Goal: Information Seeking & Learning: Learn about a topic

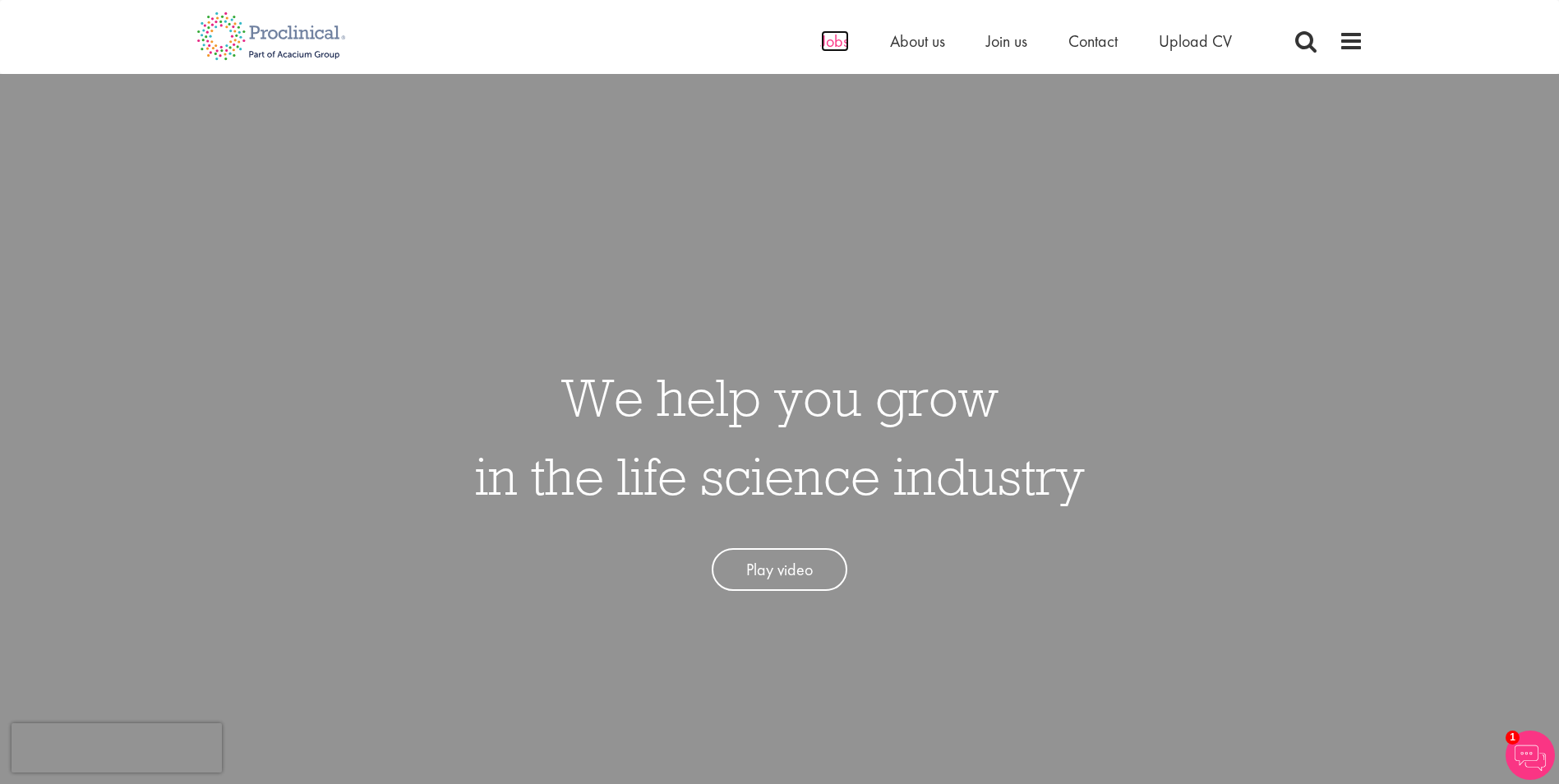
click at [829, 41] on span "Jobs" at bounding box center [834, 40] width 28 height 21
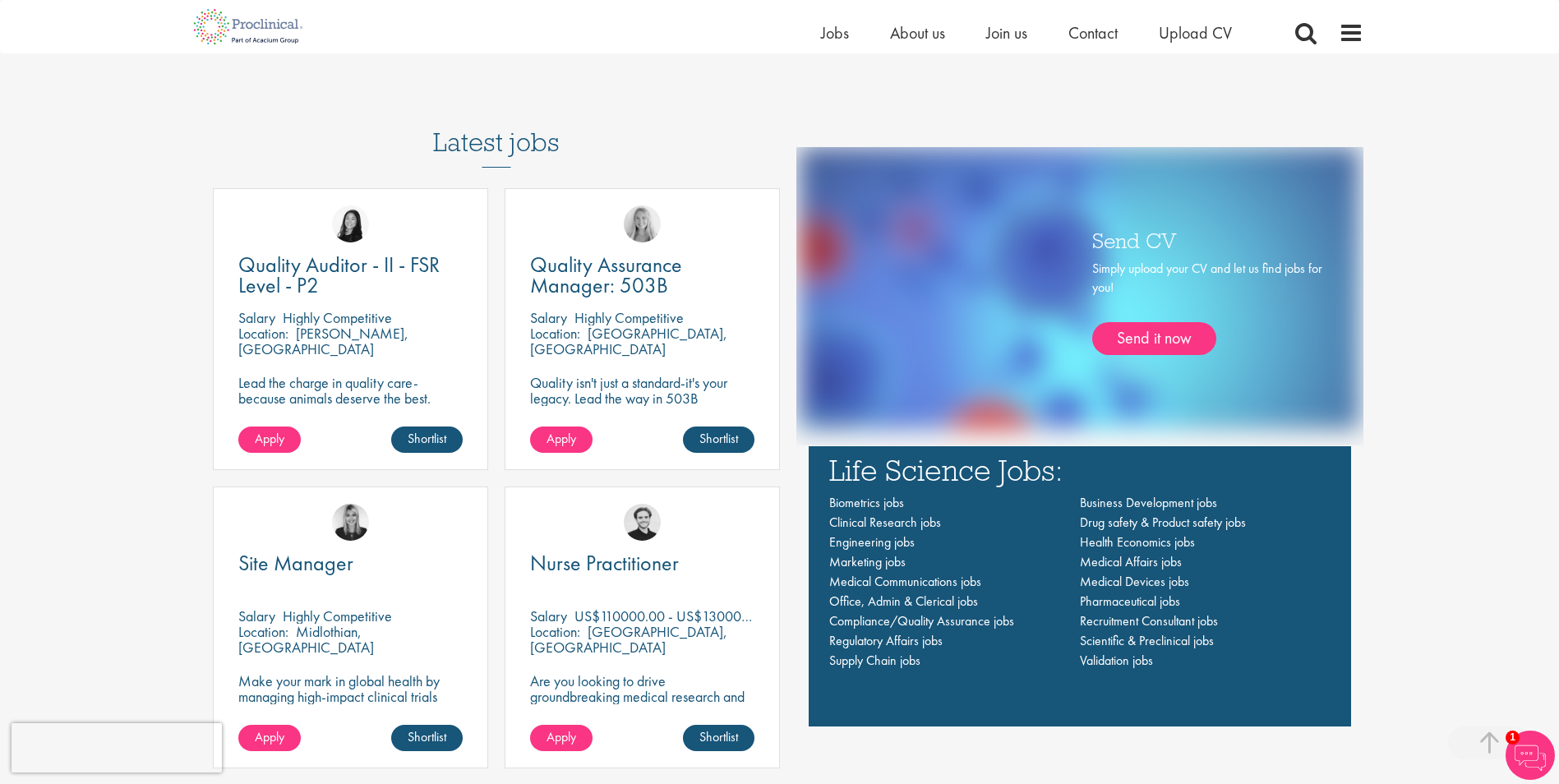
scroll to position [1093, 0]
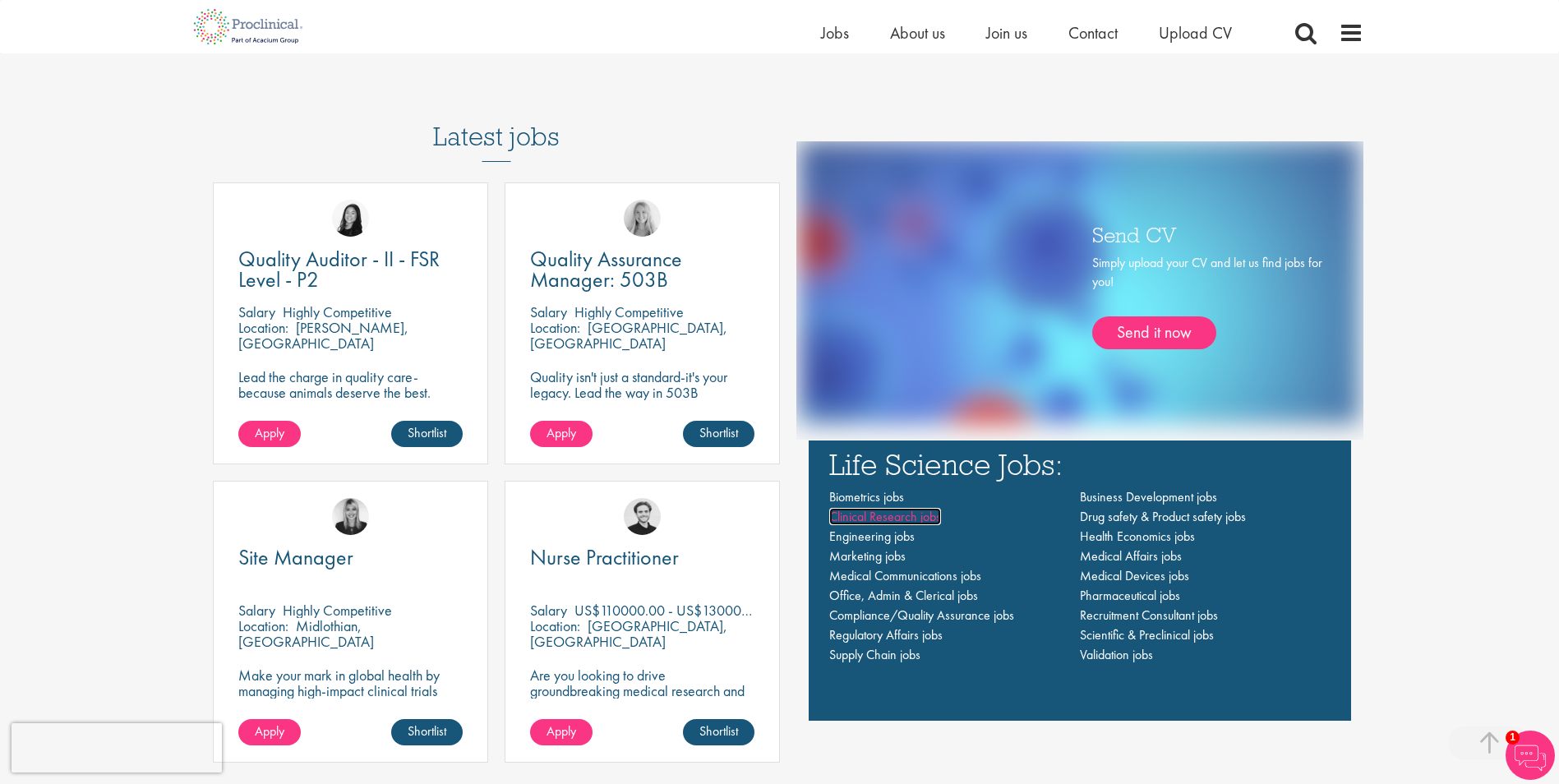
click at [866, 515] on span "Clinical Research jobs" at bounding box center [885, 516] width 112 height 18
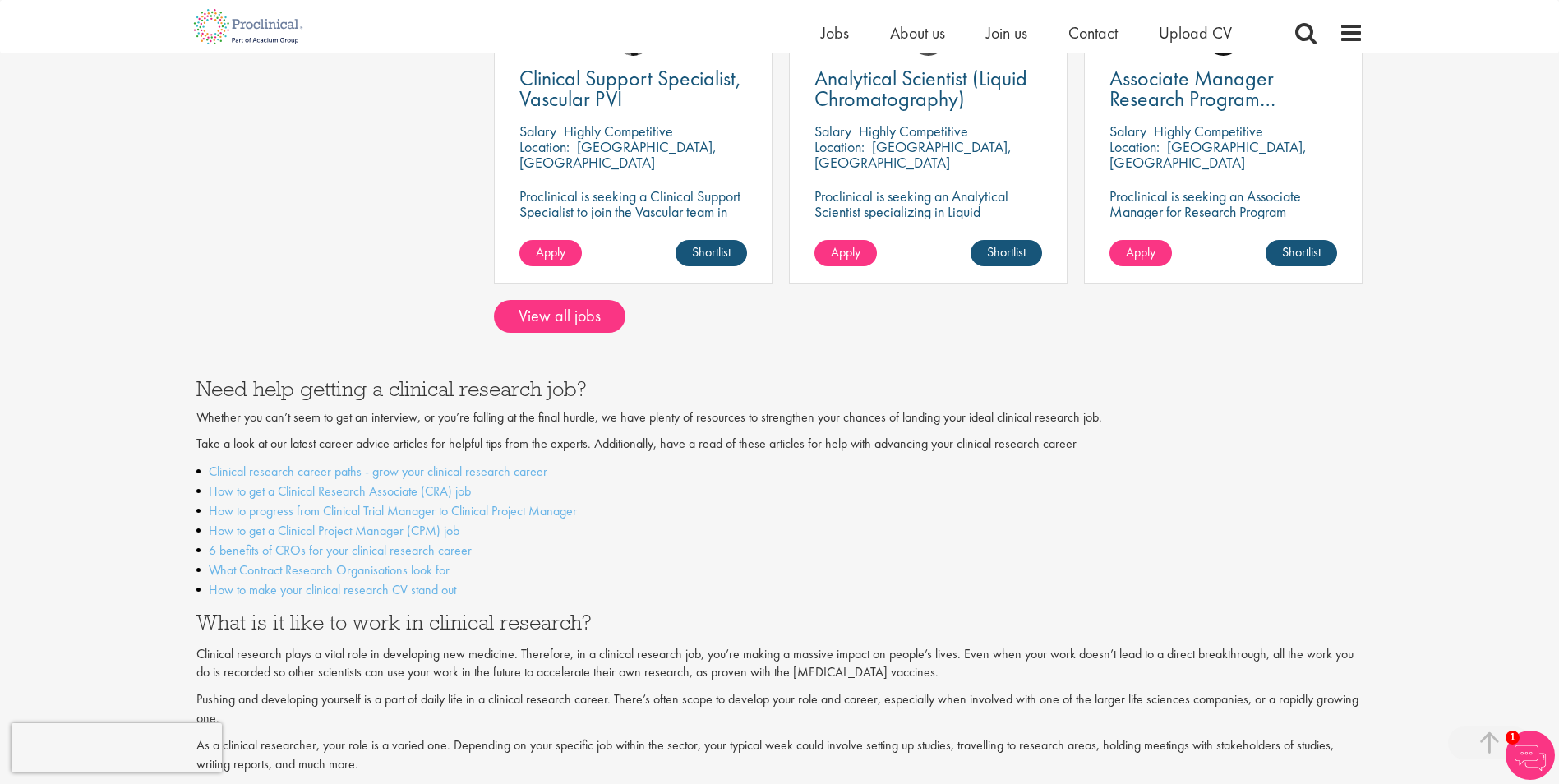
scroll to position [1479, 0]
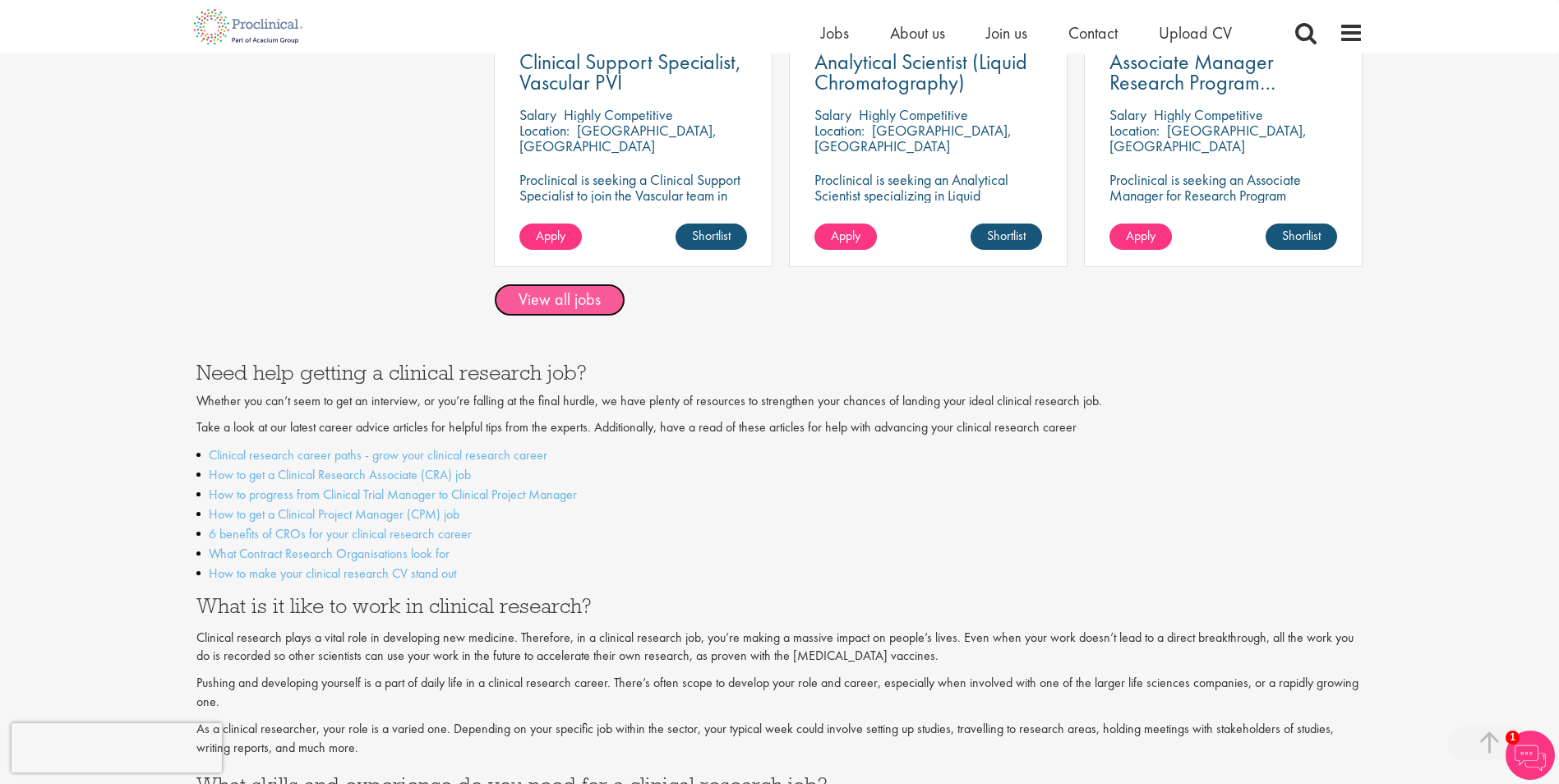
click at [546, 284] on link "View all jobs" at bounding box center [559, 300] width 132 height 33
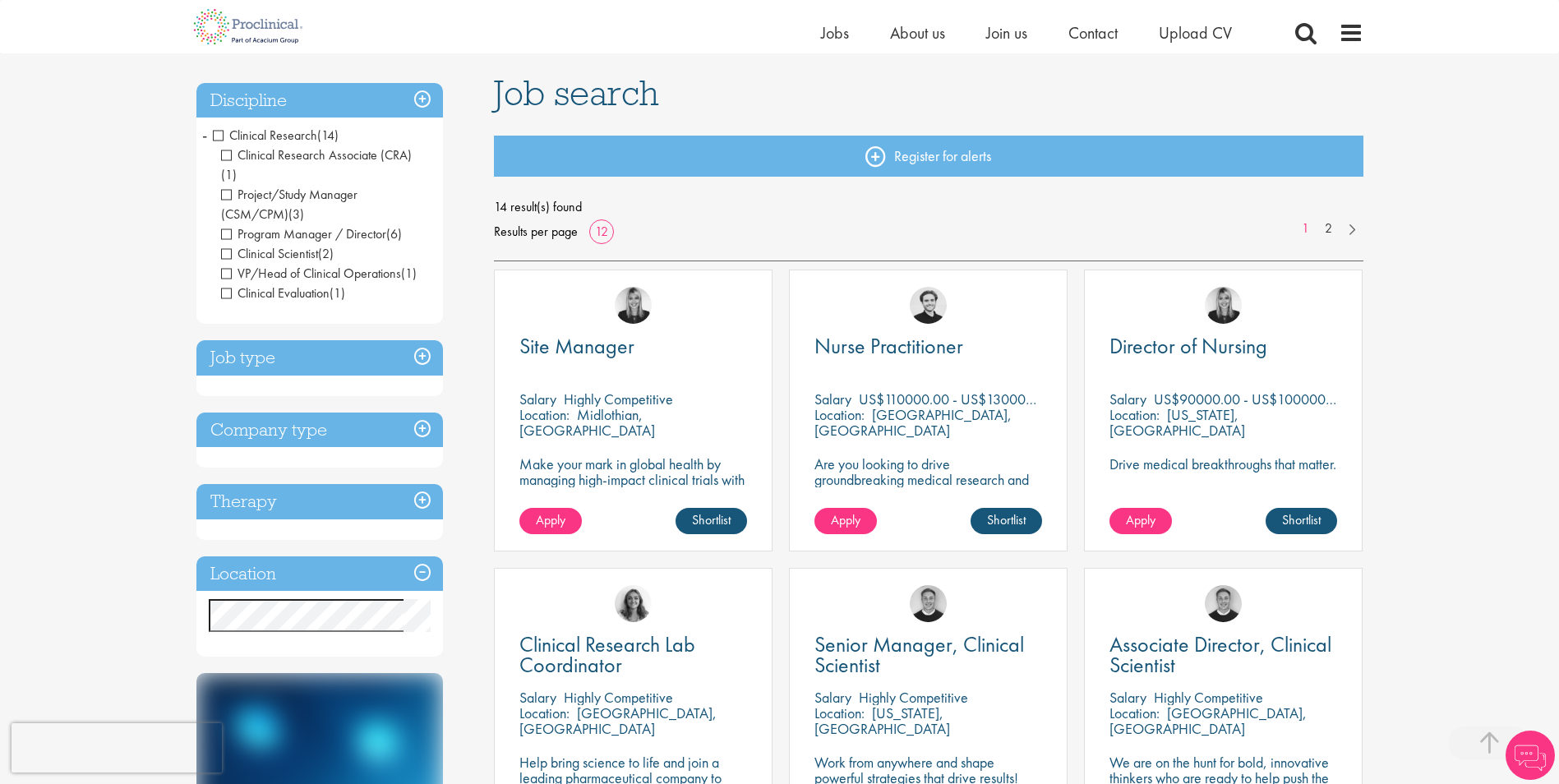
scroll to position [329, 0]
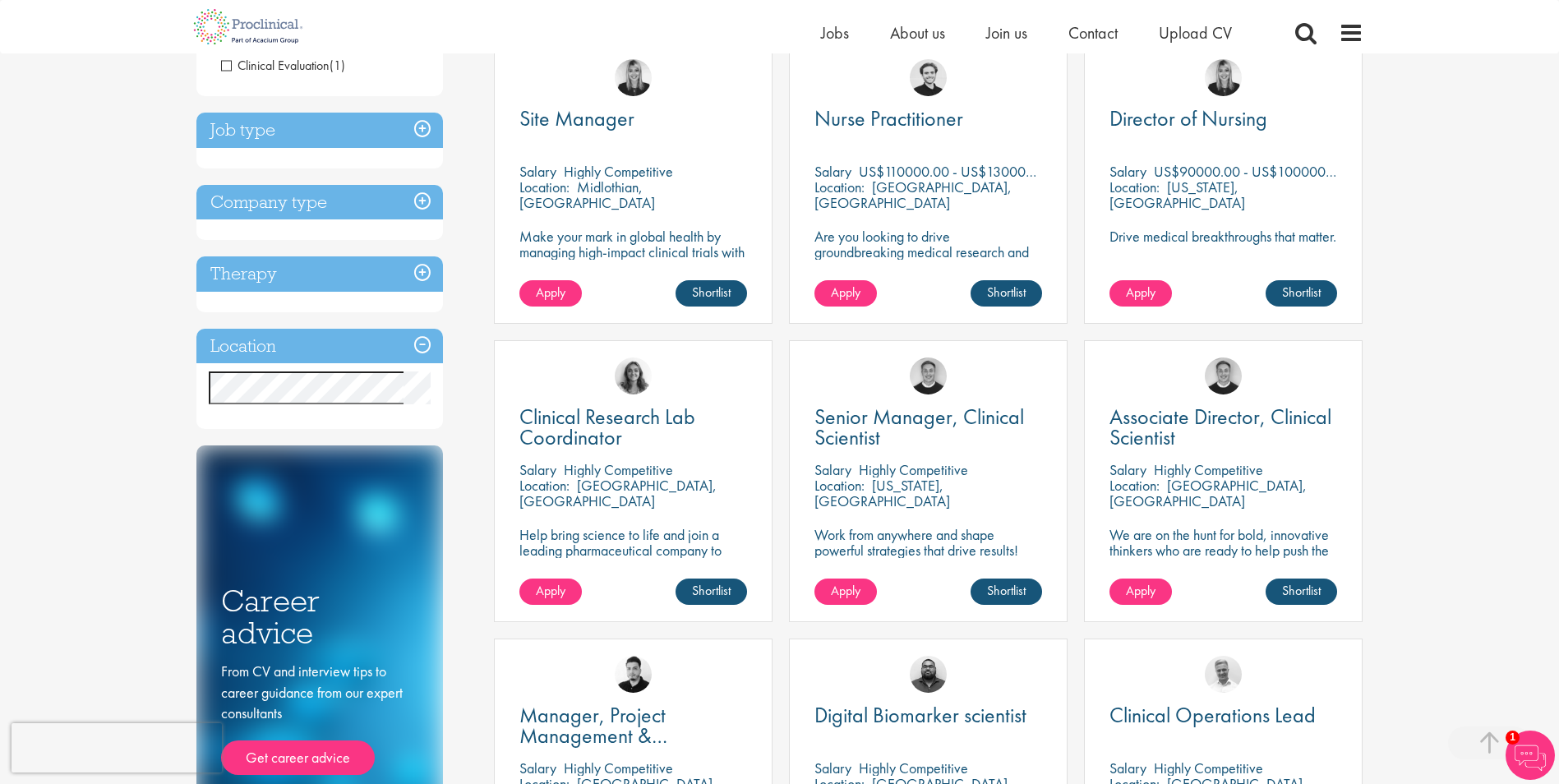
click at [374, 329] on h3 "Location" at bounding box center [320, 347] width 247 height 35
click at [420, 329] on h3 "Location" at bounding box center [320, 347] width 247 height 35
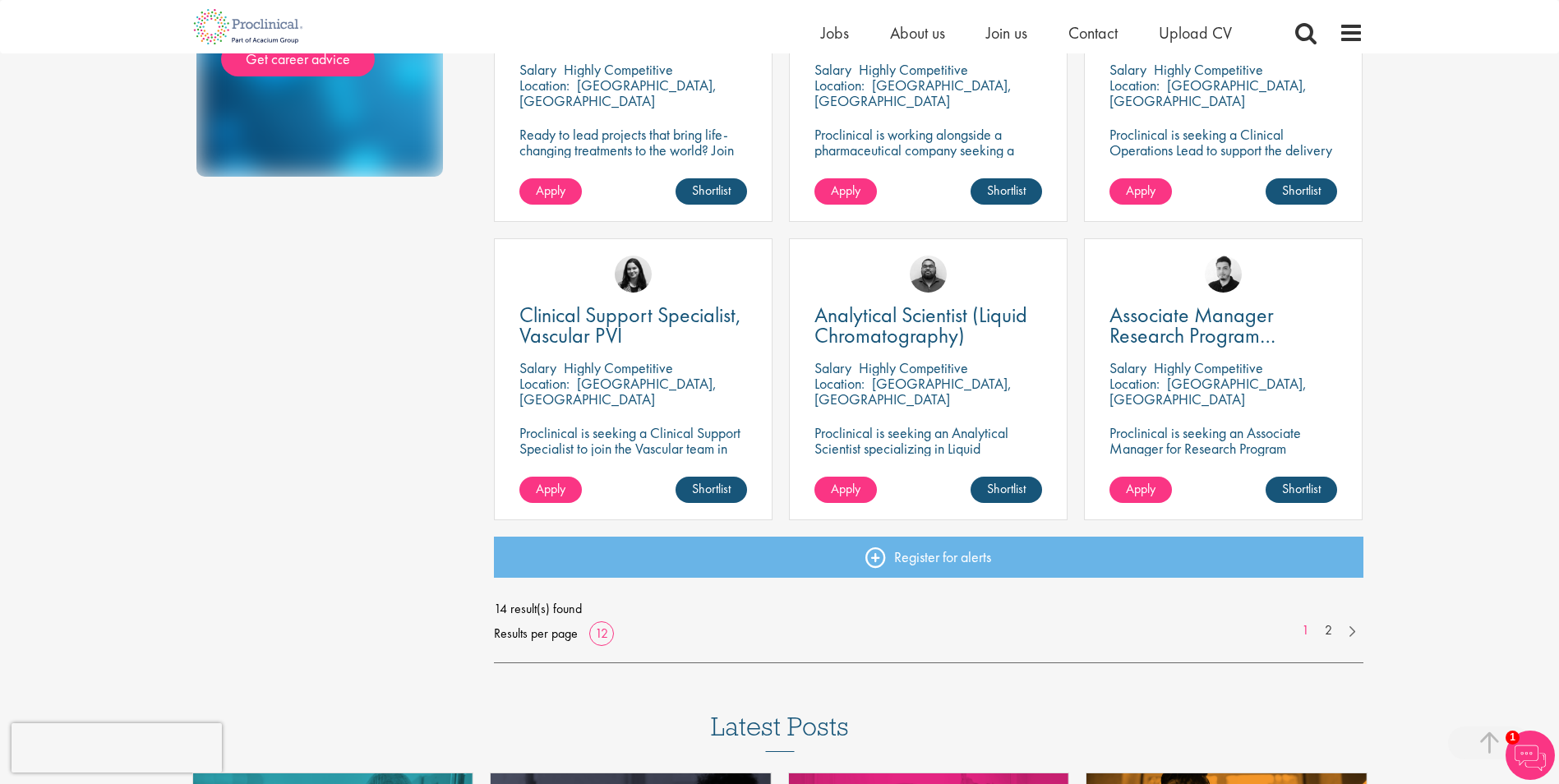
scroll to position [1398, 0]
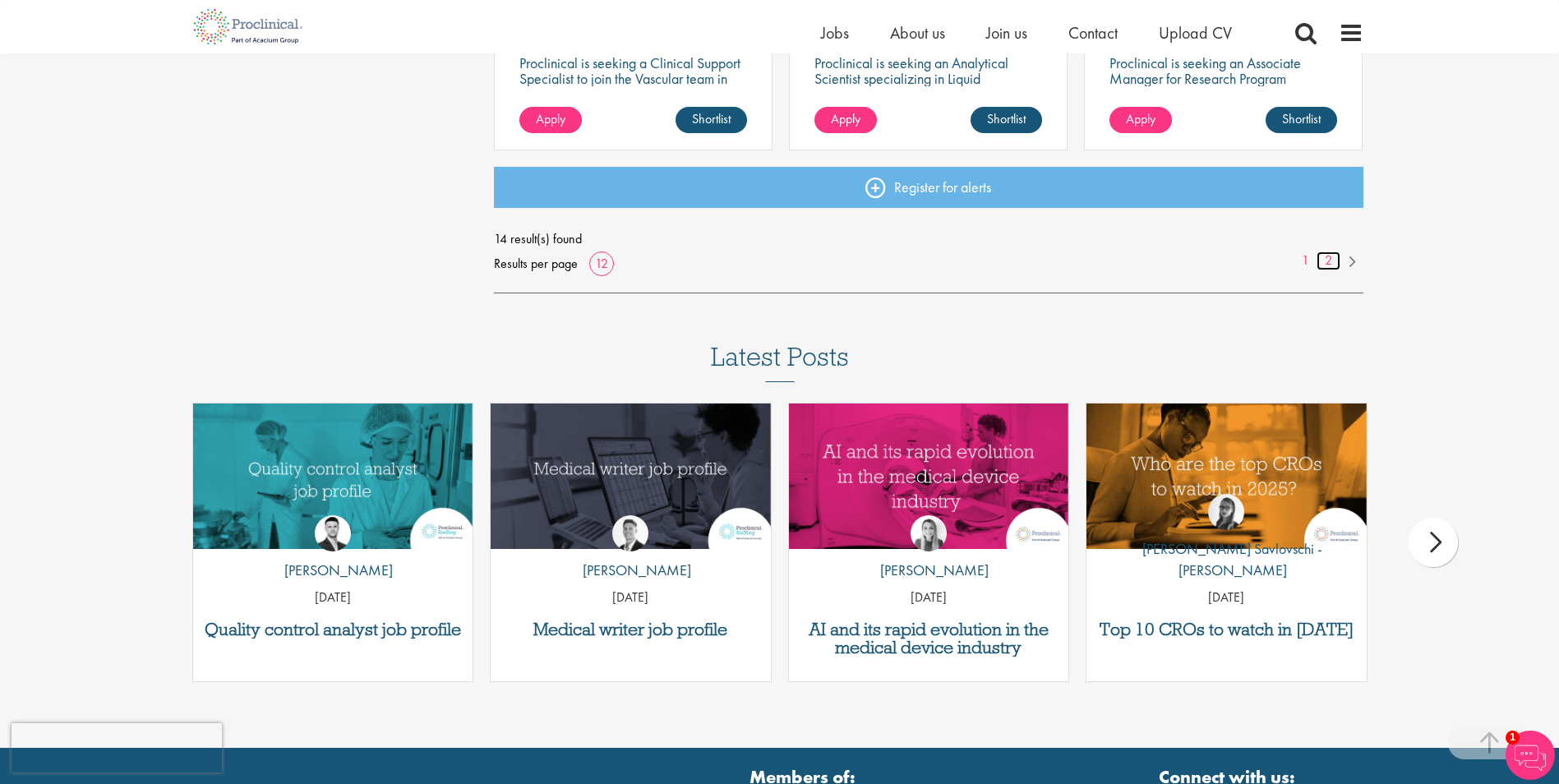
click at [1332, 260] on link "2" at bounding box center [1329, 261] width 24 height 19
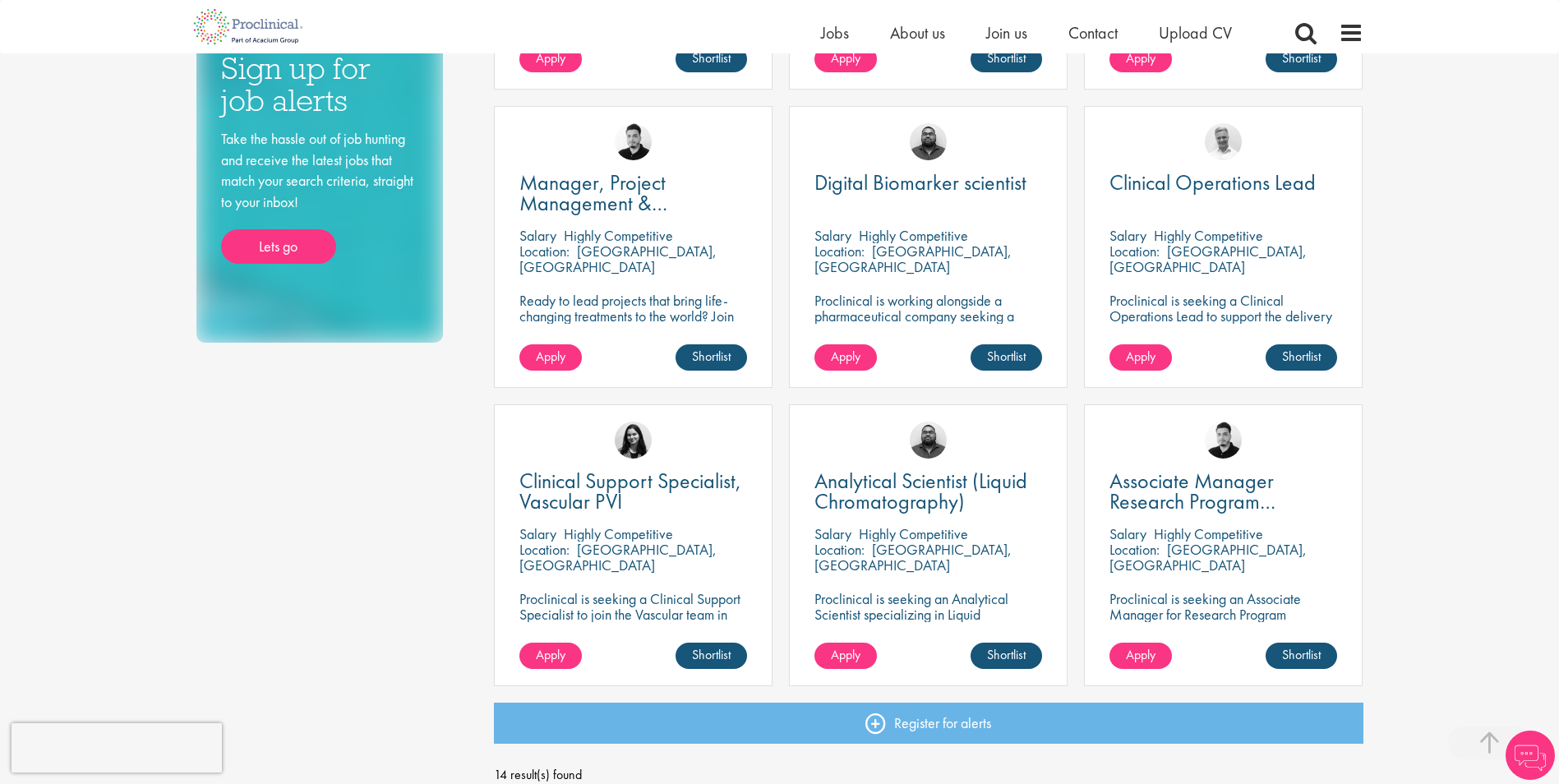
scroll to position [204, 0]
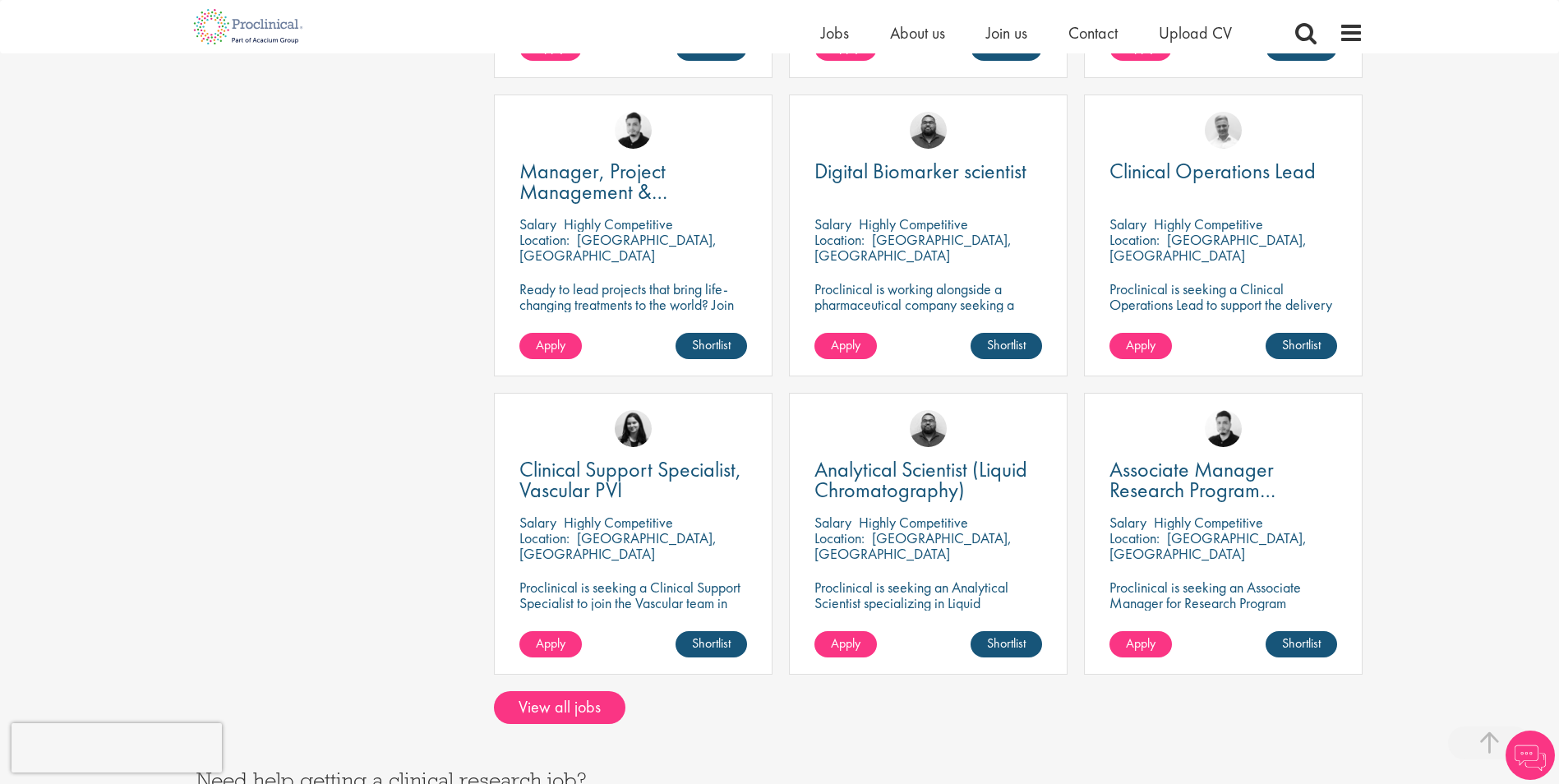
scroll to position [1069, 0]
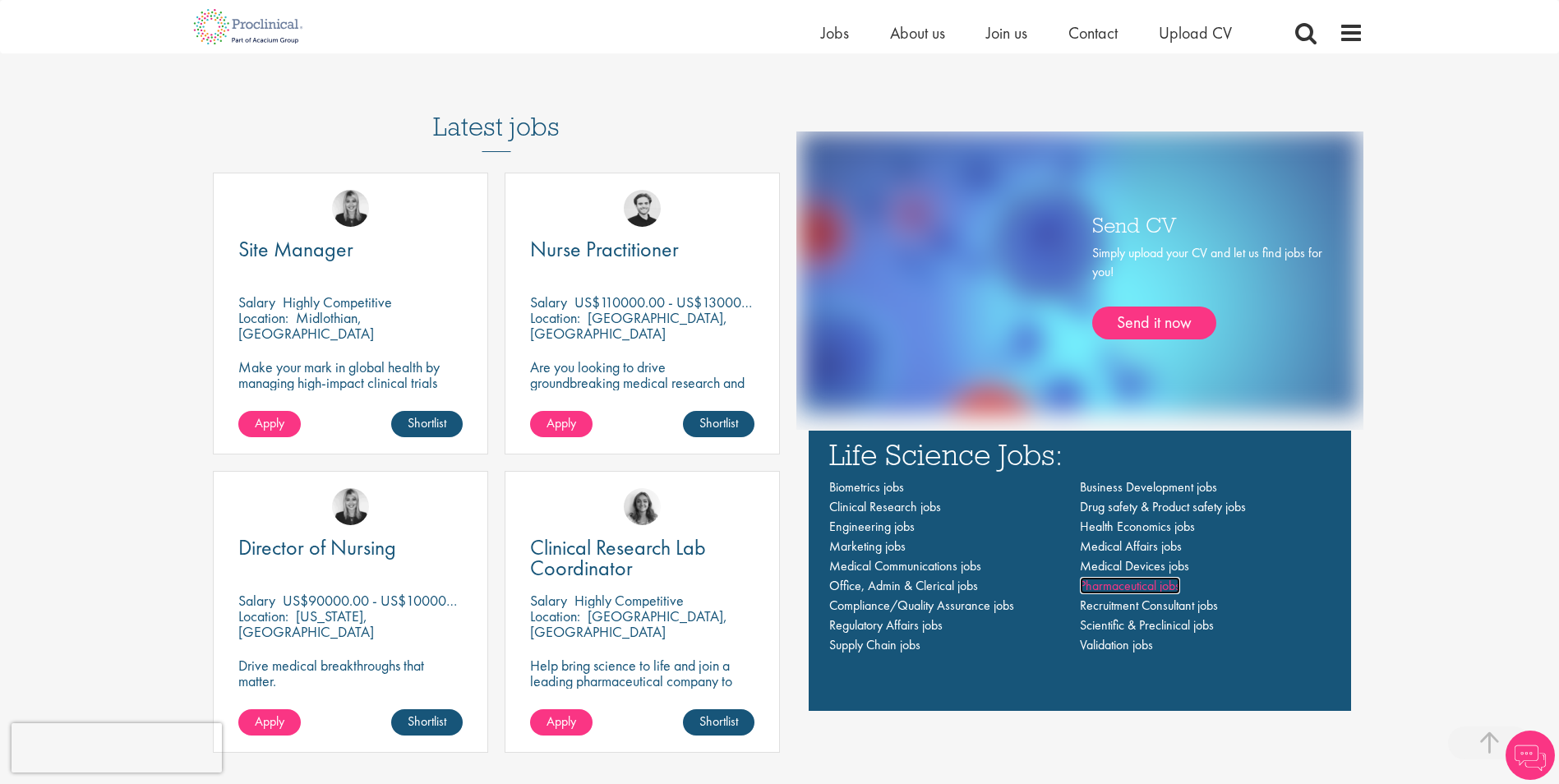
click at [1160, 582] on span "Pharmaceutical jobs" at bounding box center [1130, 585] width 100 height 18
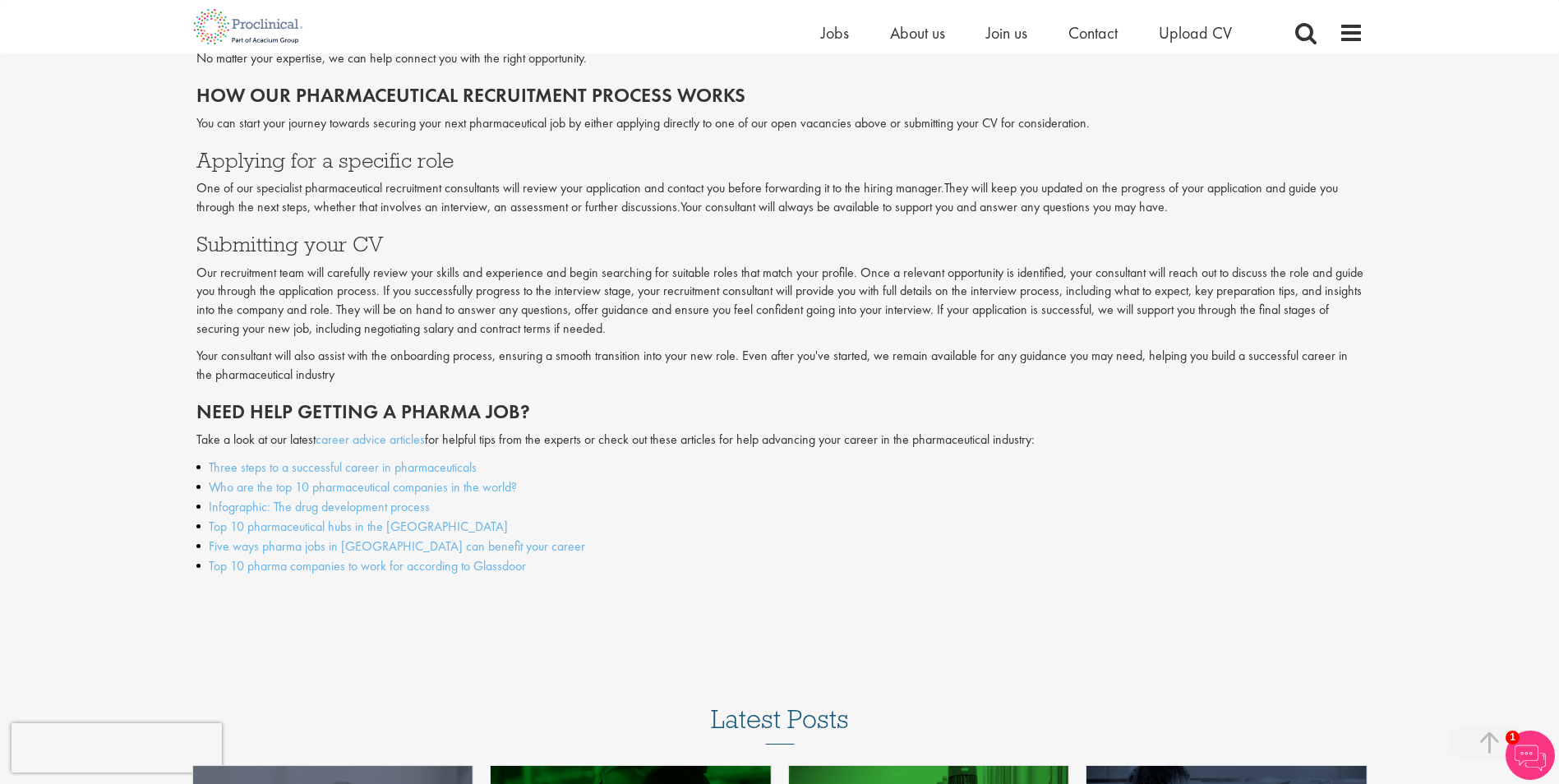
scroll to position [2630, 0]
